Goal: Information Seeking & Learning: Find specific fact

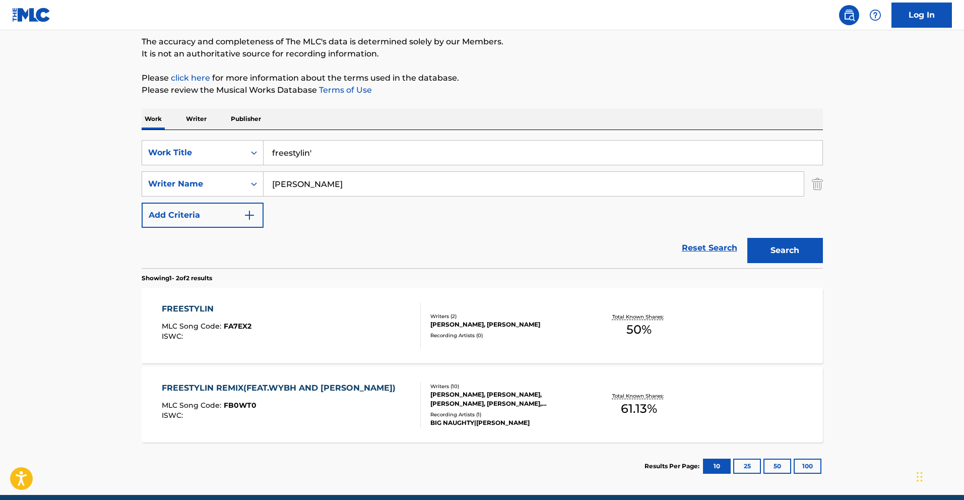
click at [315, 151] on input "freestylin'" at bounding box center [543, 153] width 559 height 24
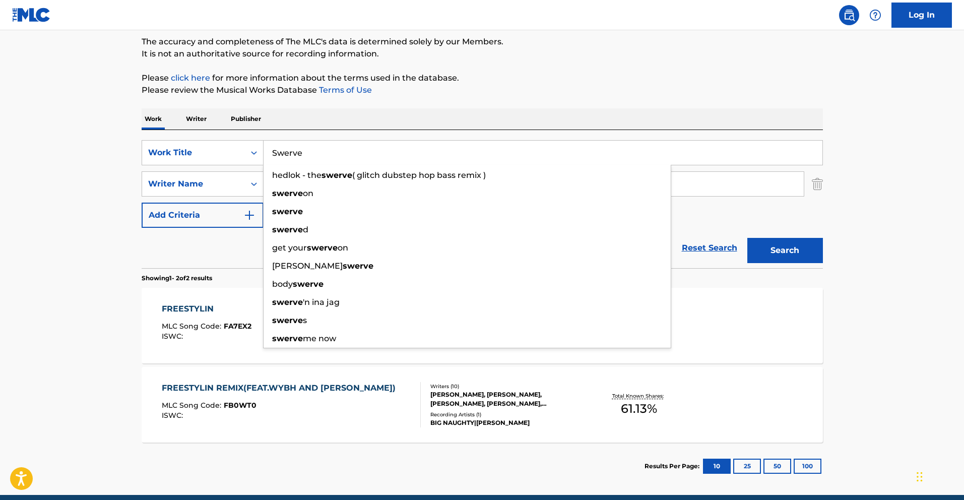
type input "Swerve"
click at [747, 238] on button "Search" at bounding box center [785, 250] width 76 height 25
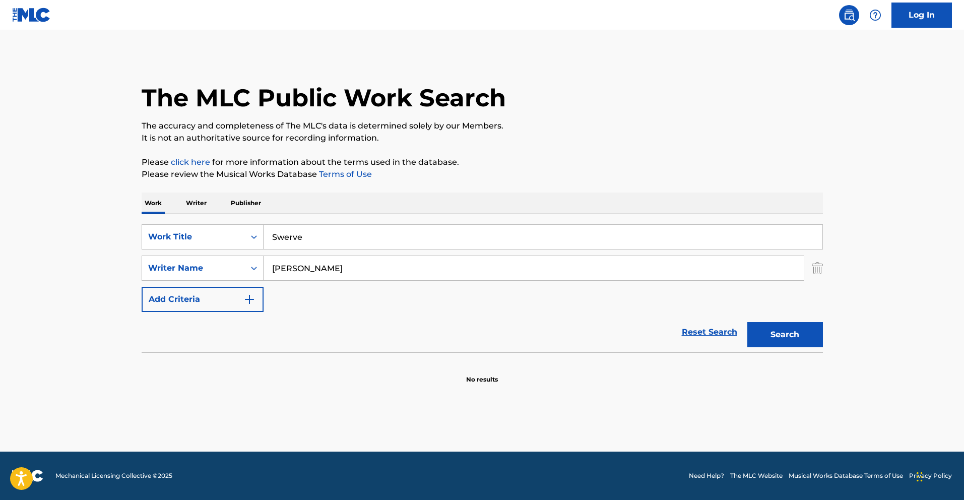
click at [326, 272] on input "[PERSON_NAME]" at bounding box center [534, 268] width 540 height 24
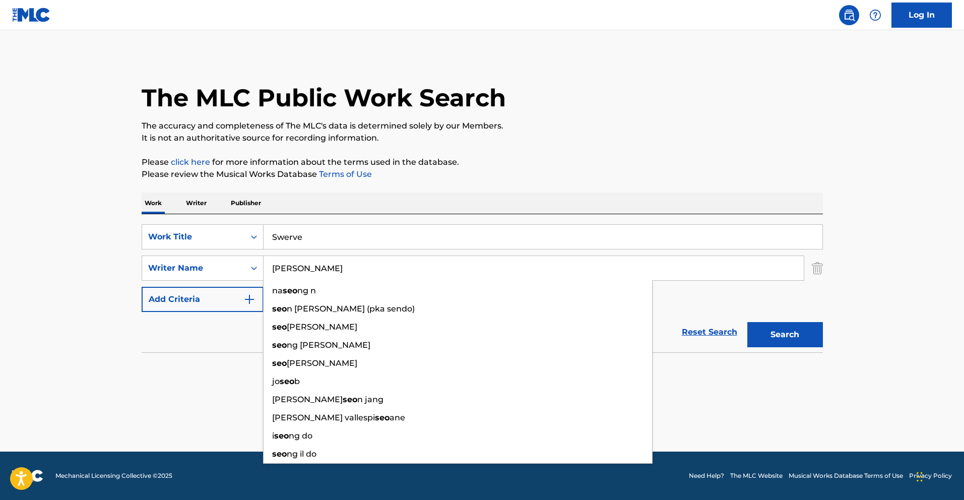
click at [326, 272] on input "[PERSON_NAME]" at bounding box center [534, 268] width 540 height 24
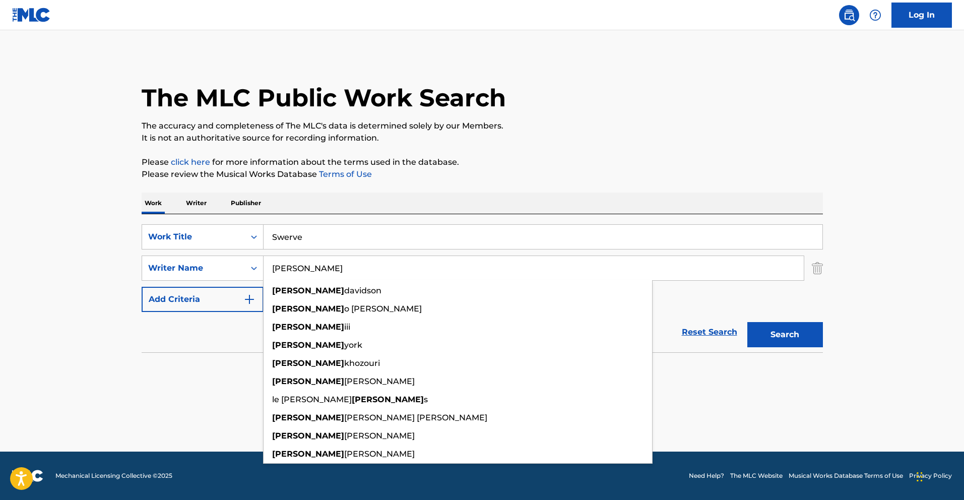
click at [747, 322] on button "Search" at bounding box center [785, 334] width 76 height 25
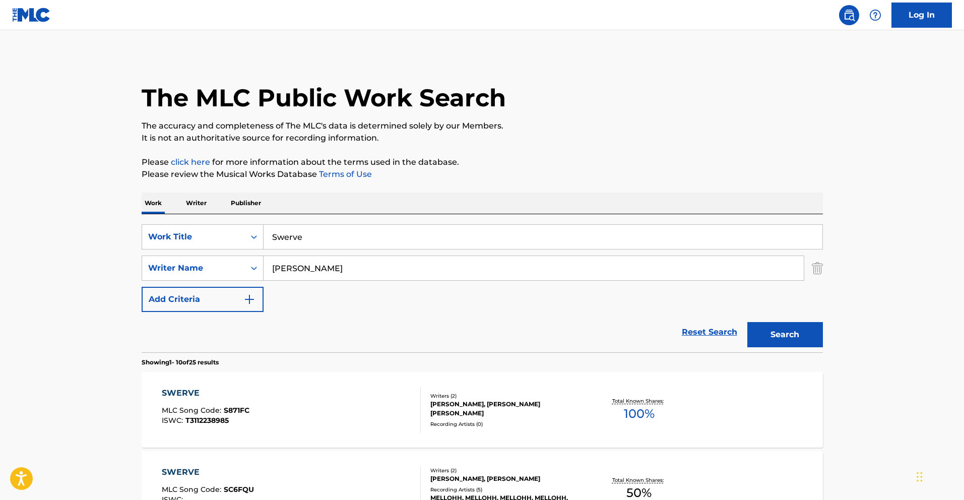
click at [331, 263] on input "[PERSON_NAME]" at bounding box center [534, 268] width 540 height 24
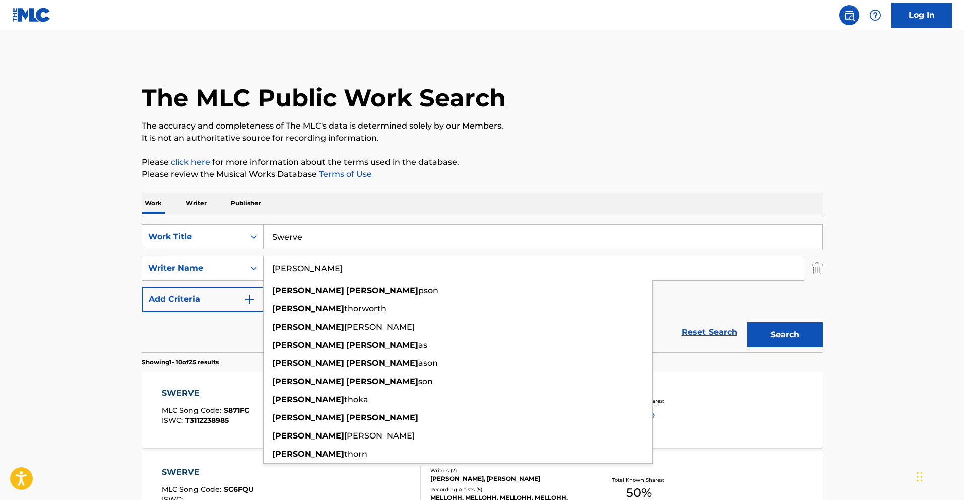
type input "[PERSON_NAME]"
click at [747, 322] on button "Search" at bounding box center [785, 334] width 76 height 25
